Goal: Task Accomplishment & Management: Manage account settings

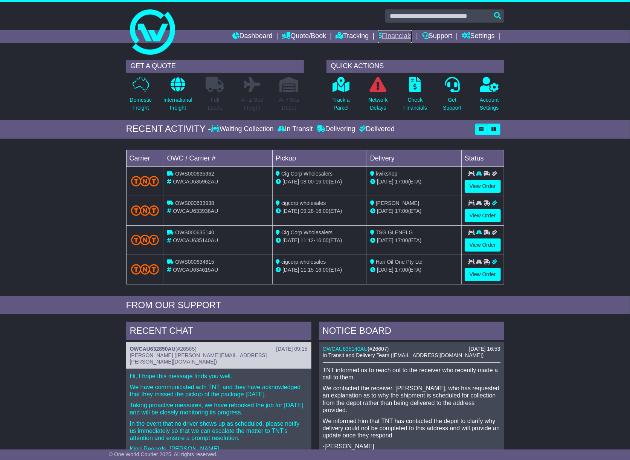
click at [403, 34] on link "Financials" at bounding box center [395, 36] width 34 height 13
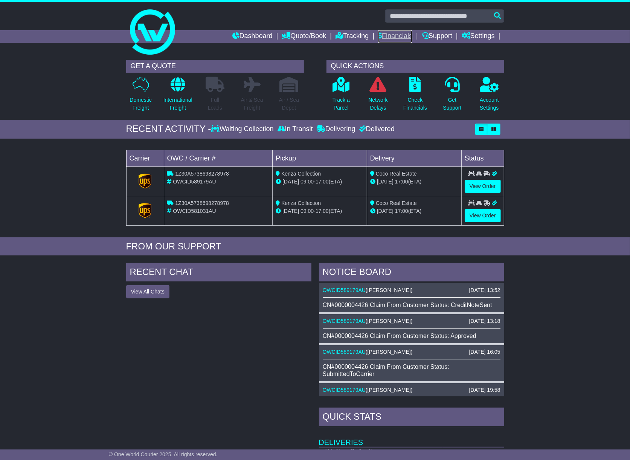
click at [396, 33] on link "Financials" at bounding box center [395, 36] width 34 height 13
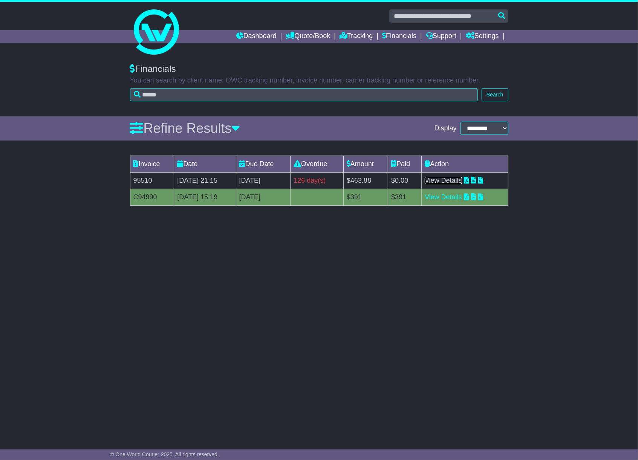
click at [459, 183] on link "View Details" at bounding box center [443, 181] width 37 height 8
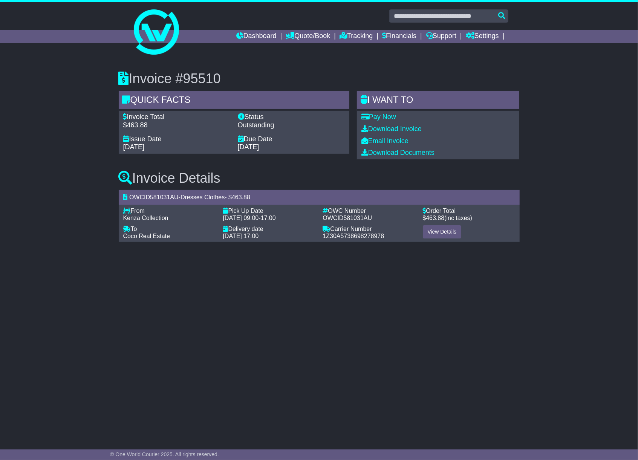
click at [348, 216] on span "OWCID581031AU" at bounding box center [347, 218] width 49 height 6
copy span "OWCID581031AU"
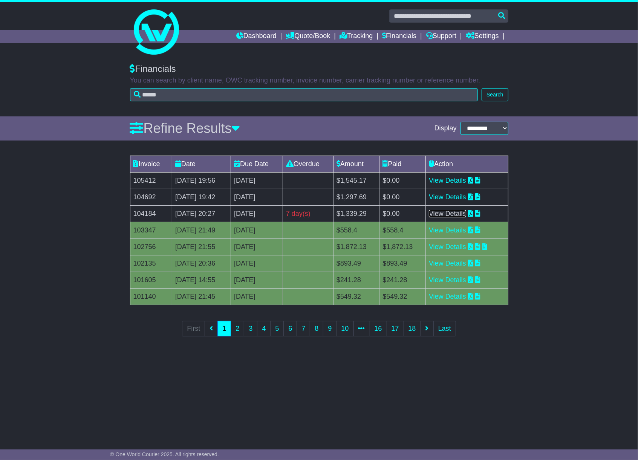
click at [449, 216] on link "View Details" at bounding box center [447, 214] width 37 height 8
click at [451, 198] on link "View Details" at bounding box center [447, 197] width 37 height 8
click at [407, 35] on link "Financials" at bounding box center [399, 36] width 34 height 13
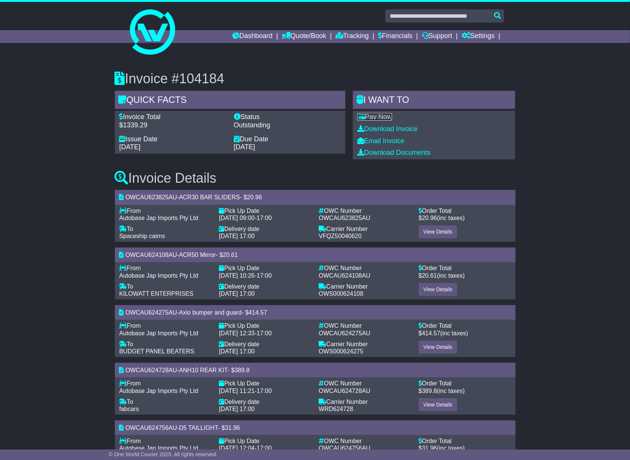
click at [376, 113] on link "Pay Now" at bounding box center [375, 117] width 35 height 8
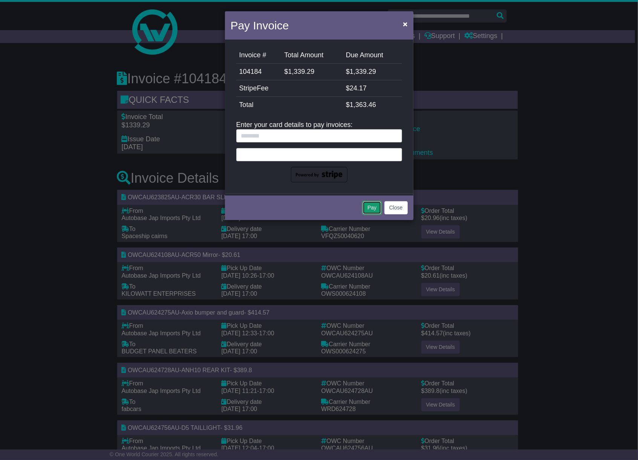
click at [369, 206] on button "Pay" at bounding box center [371, 207] width 19 height 13
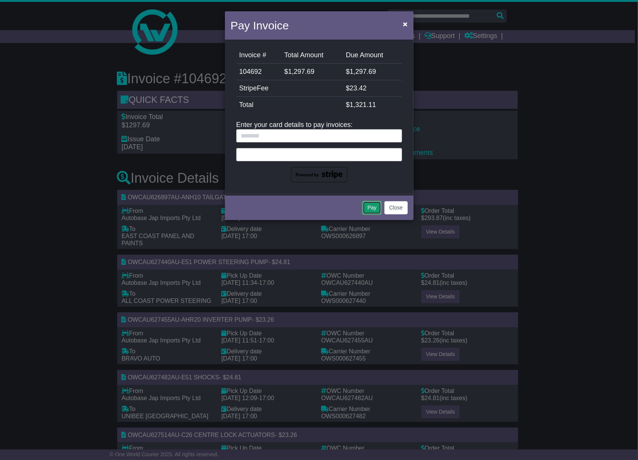
click at [367, 204] on button "Pay" at bounding box center [371, 207] width 19 height 13
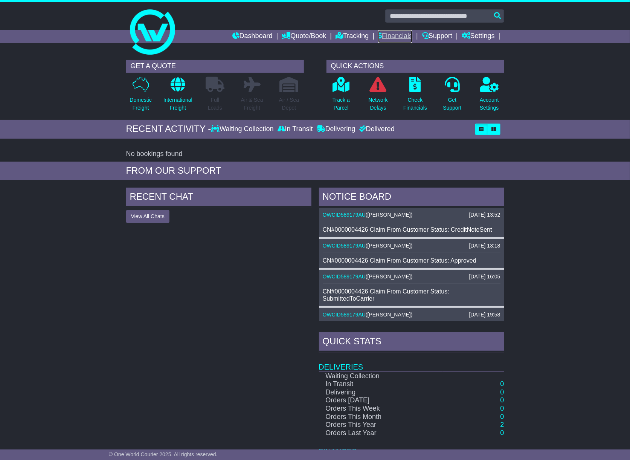
click at [391, 34] on link "Financials" at bounding box center [395, 36] width 34 height 13
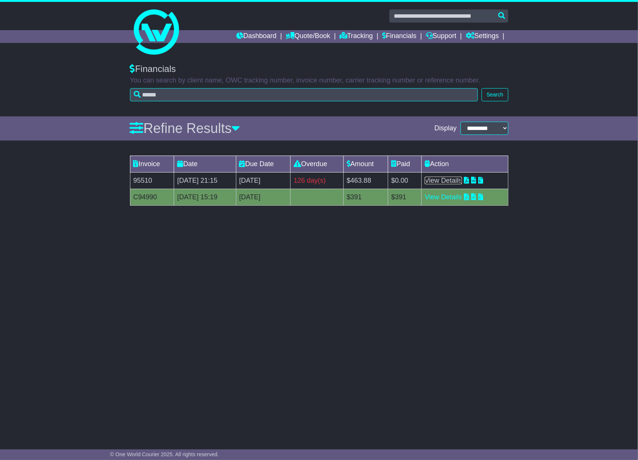
click at [459, 182] on link "View Details" at bounding box center [443, 181] width 37 height 8
click at [462, 194] on link "View Details" at bounding box center [443, 197] width 37 height 8
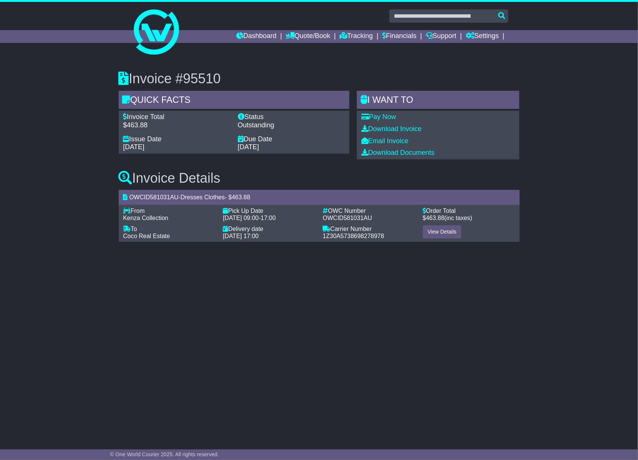
click at [335, 213] on div "OWC Number -" at bounding box center [369, 210] width 92 height 7
click at [335, 216] on span "OWCID581031AU" at bounding box center [347, 218] width 49 height 6
copy span "OWCID581031AU"
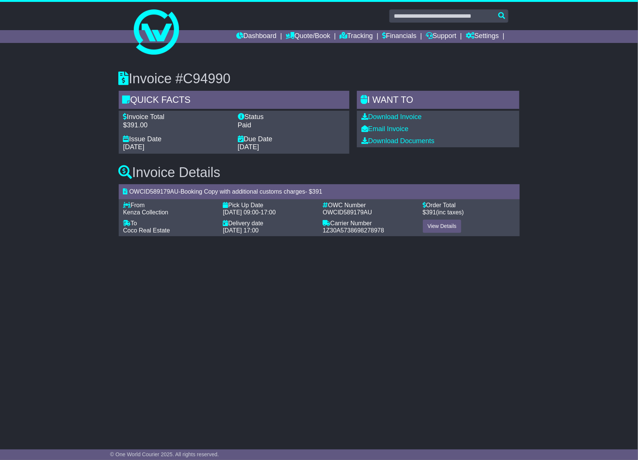
click at [356, 213] on span "OWCID589179AU" at bounding box center [347, 212] width 49 height 6
copy span "OWCID589179AU"
